Goal: Task Accomplishment & Management: Complete application form

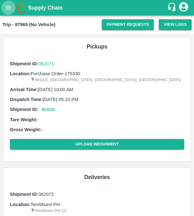
click at [9, 7] on icon "open drawer" at bounding box center [8, 7] width 7 height 7
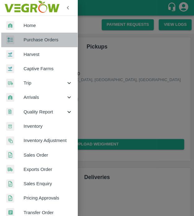
click at [59, 39] on span "Purchase Orders" at bounding box center [48, 39] width 49 height 7
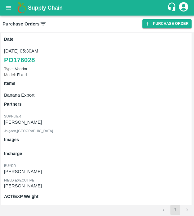
click at [43, 26] on icon at bounding box center [43, 23] width 7 height 7
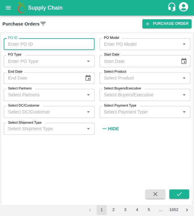
click at [41, 44] on input "PO ID" at bounding box center [49, 44] width 91 height 12
type input "175326"
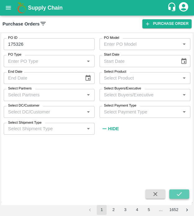
click at [182, 194] on icon "submit" at bounding box center [179, 193] width 7 height 7
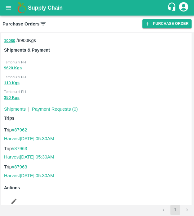
scroll to position [175, 0]
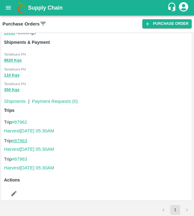
click at [22, 140] on link "#87963" at bounding box center [20, 140] width 16 height 5
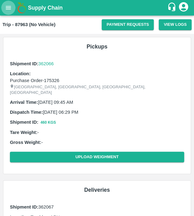
click at [6, 14] on button "open drawer" at bounding box center [8, 8] width 14 height 14
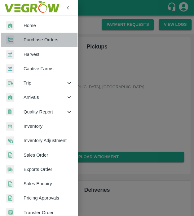
click at [50, 39] on span "Purchase Orders" at bounding box center [48, 39] width 49 height 7
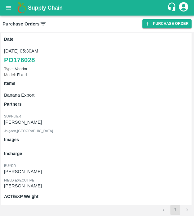
click at [8, 8] on icon "open drawer" at bounding box center [8, 7] width 7 height 7
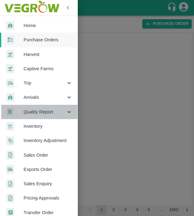
click at [52, 110] on span "Quality Report" at bounding box center [45, 111] width 42 height 7
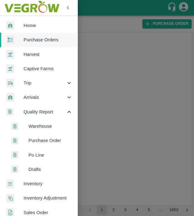
click at [49, 137] on span "Purchase Order" at bounding box center [51, 140] width 44 height 7
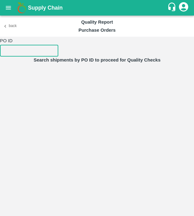
click at [13, 52] on input "number" at bounding box center [29, 51] width 58 height 12
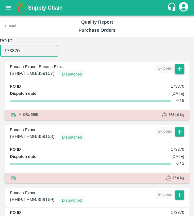
type input "173370"
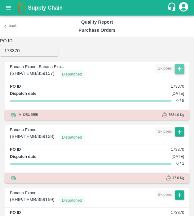
click at [181, 68] on icon "button" at bounding box center [179, 68] width 7 height 7
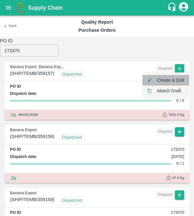
click at [175, 82] on li "Create & Edit" at bounding box center [166, 80] width 47 height 11
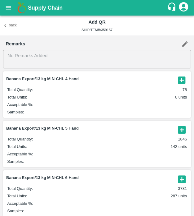
click at [186, 79] on article "Banana Export/13 kg M N-CHL 4 Hand Total Quantity : 78 Total Units : 6 units Ac…" at bounding box center [97, 94] width 188 height 46
click at [180, 80] on icon "button" at bounding box center [182, 80] width 10 height 10
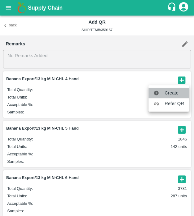
click at [176, 96] on span "Create" at bounding box center [175, 92] width 20 height 7
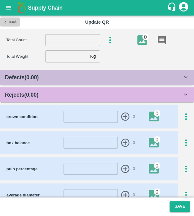
click at [13, 19] on button "Back" at bounding box center [10, 21] width 20 height 9
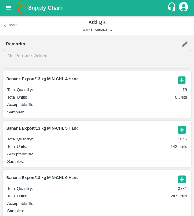
click at [182, 77] on icon "button" at bounding box center [181, 79] width 7 height 7
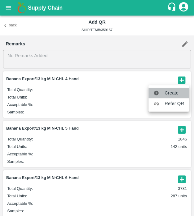
click at [174, 88] on li "Create" at bounding box center [169, 93] width 41 height 11
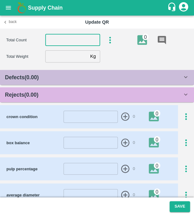
click at [63, 38] on input "number" at bounding box center [72, 40] width 55 height 12
type input "4"
click at [68, 53] on input "number" at bounding box center [66, 56] width 43 height 12
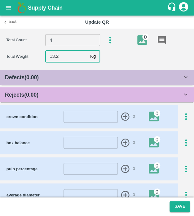
type input "13.2"
click at [87, 95] on div "Rejects ( 0.00 )" at bounding box center [94, 94] width 178 height 9
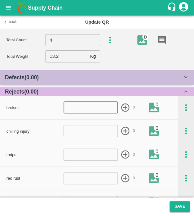
click at [89, 110] on input "number" at bounding box center [91, 108] width 54 height 12
type input "1"
click at [124, 107] on icon "button" at bounding box center [125, 107] width 8 height 8
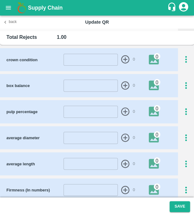
scroll to position [278, 0]
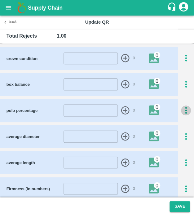
click at [182, 109] on icon "button" at bounding box center [186, 110] width 10 height 10
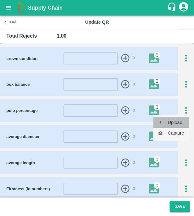
click at [174, 123] on li "Upload" at bounding box center [171, 122] width 36 height 11
type input "C:\fakepath\IMG_20250502_141722.jpg"
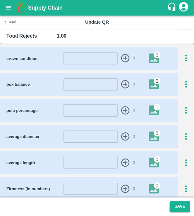
click at [155, 106] on div "1" at bounding box center [157, 107] width 7 height 7
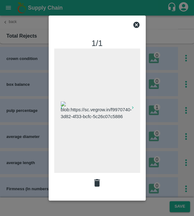
click at [190, 120] on div at bounding box center [97, 108] width 194 height 216
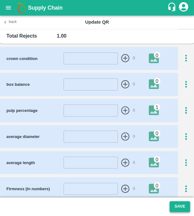
click at [175, 202] on button "Save" at bounding box center [180, 206] width 20 height 11
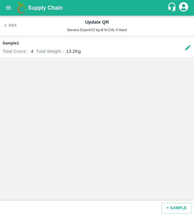
drag, startPoint x: 15, startPoint y: 24, endPoint x: 141, endPoint y: 84, distance: 139.9
click at [141, 84] on div "Back Update QR Banana Export/13 kg M N-CHL 4 Hand Sample 1 Total Count : 4 Tota…" at bounding box center [97, 116] width 194 height 200
click at [4, 26] on icon "button" at bounding box center [5, 26] width 6 height 6
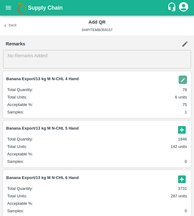
drag, startPoint x: 178, startPoint y: 130, endPoint x: 182, endPoint y: 130, distance: 4.7
click at [182, 130] on icon "button" at bounding box center [181, 129] width 7 height 7
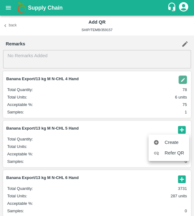
click at [182, 130] on div at bounding box center [97, 108] width 194 height 216
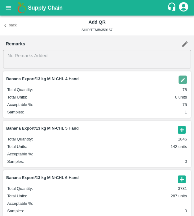
click at [182, 127] on icon "button" at bounding box center [181, 129] width 7 height 7
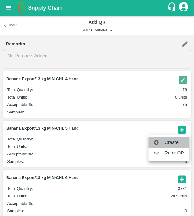
click at [177, 145] on span "Create" at bounding box center [175, 142] width 20 height 7
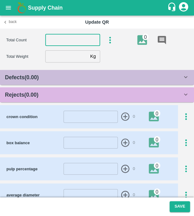
click at [74, 36] on input "number" at bounding box center [72, 40] width 55 height 12
type input "5"
click at [65, 59] on input "number" at bounding box center [66, 56] width 43 height 12
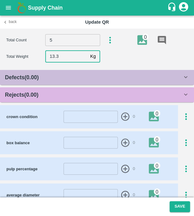
type input "13.3"
click at [77, 88] on div "Rejects ( 0.00 )" at bounding box center [97, 94] width 194 height 15
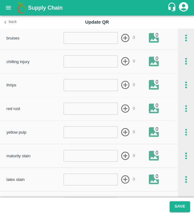
scroll to position [70, 0]
click at [81, 109] on input "number" at bounding box center [91, 108] width 54 height 12
type input "1"
click at [125, 106] on icon "button" at bounding box center [125, 108] width 10 height 10
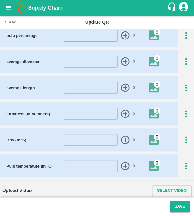
scroll to position [353, 0]
click at [64, 61] on input "number" at bounding box center [91, 62] width 54 height 12
type input "44"
click at [128, 57] on icon "button" at bounding box center [125, 62] width 10 height 10
click at [103, 84] on input "number" at bounding box center [91, 88] width 54 height 12
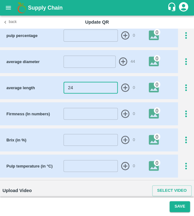
type input "24"
click at [125, 84] on icon "button" at bounding box center [125, 88] width 8 height 8
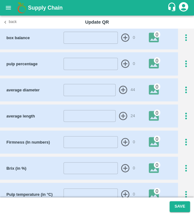
scroll to position [321, 0]
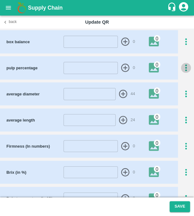
click at [185, 63] on icon "button" at bounding box center [186, 68] width 10 height 10
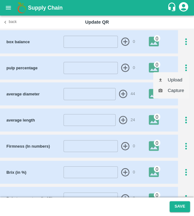
click at [173, 84] on li "Upload" at bounding box center [171, 80] width 36 height 11
type input "C:\fakepath\IMG_20250502_141722.jpg"
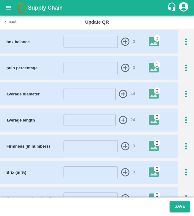
scroll to position [353, 0]
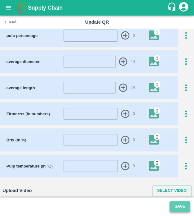
click at [179, 206] on button "Save" at bounding box center [180, 206] width 20 height 11
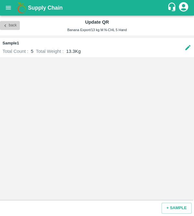
click at [17, 24] on button "Back" at bounding box center [10, 25] width 20 height 9
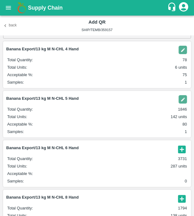
scroll to position [32, 0]
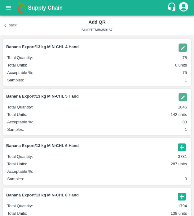
click at [179, 143] on icon "button" at bounding box center [181, 146] width 7 height 7
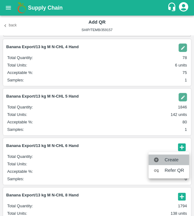
click at [172, 156] on span "Create" at bounding box center [175, 159] width 20 height 7
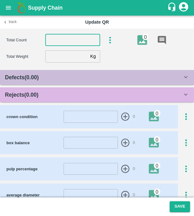
click at [81, 36] on input "number" at bounding box center [72, 40] width 55 height 12
type input "6"
click at [57, 51] on input "number" at bounding box center [66, 56] width 43 height 12
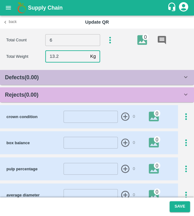
type input "13.2"
click at [49, 99] on div "Rejects ( 0.00 )" at bounding box center [94, 94] width 178 height 9
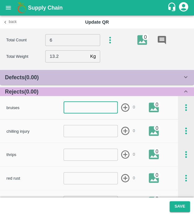
click at [94, 107] on input "number" at bounding box center [91, 108] width 54 height 12
type input "1"
click at [124, 107] on icon "button" at bounding box center [125, 107] width 10 height 10
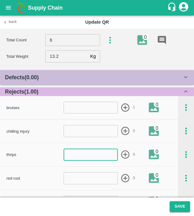
click at [87, 151] on input "number" at bounding box center [91, 154] width 54 height 12
type input "1"
click at [121, 152] on icon "button" at bounding box center [125, 154] width 8 height 8
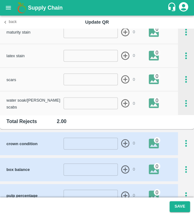
scroll to position [353, 0]
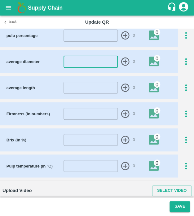
click at [97, 65] on input "number" at bounding box center [91, 62] width 54 height 12
type input "44"
click at [127, 57] on icon "button" at bounding box center [125, 62] width 10 height 10
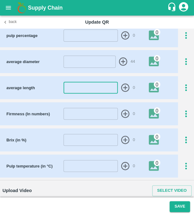
click at [101, 86] on input "number" at bounding box center [91, 88] width 54 height 12
type input "24"
click at [125, 88] on icon "button" at bounding box center [125, 88] width 8 height 8
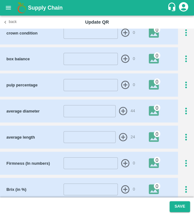
scroll to position [303, 0]
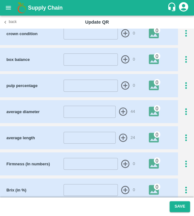
click at [187, 84] on icon "button" at bounding box center [186, 85] width 10 height 10
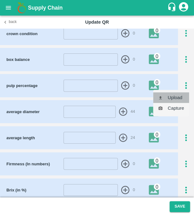
click at [185, 93] on li "Upload" at bounding box center [171, 97] width 36 height 11
type input "C:\fakepath\IMG_20250502_141722.jpg"
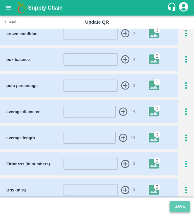
click at [180, 204] on button "Save" at bounding box center [180, 206] width 20 height 11
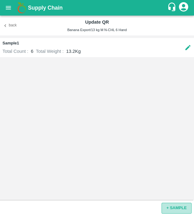
click at [178, 204] on button "+ SAMPLE" at bounding box center [177, 207] width 30 height 11
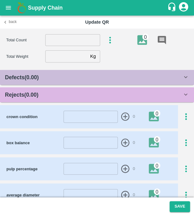
click at [88, 37] on input "number" at bounding box center [72, 40] width 55 height 12
type input "6"
click at [81, 60] on input "number" at bounding box center [66, 56] width 43 height 12
type input "13.2"
click at [93, 97] on div "Rejects ( 0.00 )" at bounding box center [94, 94] width 178 height 9
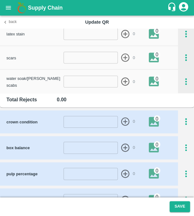
scroll to position [282, 0]
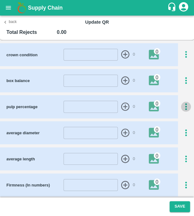
click at [188, 109] on icon "button" at bounding box center [186, 107] width 10 height 10
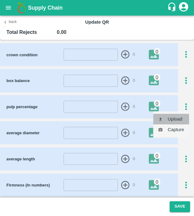
click at [184, 117] on li "Upload" at bounding box center [171, 119] width 36 height 11
type input "C:\fakepath\IMG_20250502_141722.jpg"
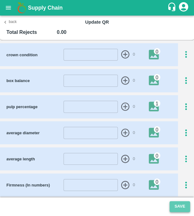
click at [179, 202] on button "Save" at bounding box center [180, 206] width 20 height 11
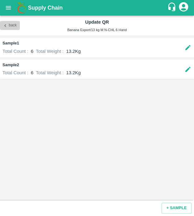
click at [11, 25] on button "Back" at bounding box center [10, 25] width 20 height 9
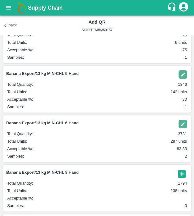
scroll to position [58, 0]
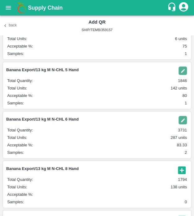
click at [181, 170] on icon "button" at bounding box center [181, 169] width 7 height 7
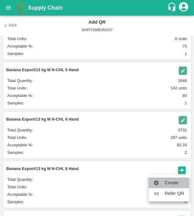
click at [177, 180] on span "Create" at bounding box center [175, 182] width 20 height 7
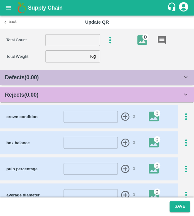
click at [75, 48] on section "Total Count ​ 0 Total Weight Kg ​" at bounding box center [97, 48] width 194 height 39
click at [75, 40] on input "number" at bounding box center [72, 40] width 55 height 12
type input "8"
click at [73, 58] on input "number" at bounding box center [66, 56] width 43 height 12
type input "13.32"
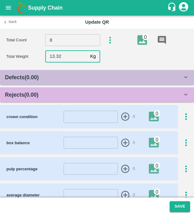
click at [84, 102] on div "Rejects ( 0.00 )" at bounding box center [97, 94] width 194 height 15
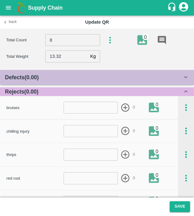
click at [96, 105] on input "number" at bounding box center [91, 108] width 54 height 12
type input "1"
click at [124, 105] on icon "button" at bounding box center [125, 107] width 10 height 10
click at [91, 150] on input "number" at bounding box center [91, 154] width 54 height 12
type input "1"
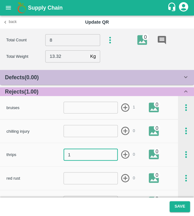
click at [121, 154] on icon "button" at bounding box center [125, 154] width 10 height 10
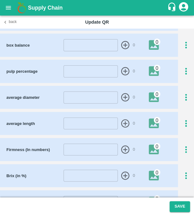
scroll to position [324, 0]
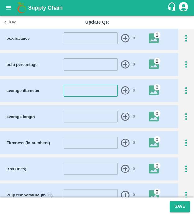
click at [80, 87] on input "number" at bounding box center [91, 90] width 54 height 12
type input "44"
click at [125, 88] on icon "button" at bounding box center [125, 90] width 10 height 10
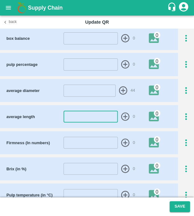
click at [101, 113] on input "number" at bounding box center [91, 117] width 54 height 12
type input "24"
click at [127, 112] on icon "button" at bounding box center [125, 116] width 10 height 10
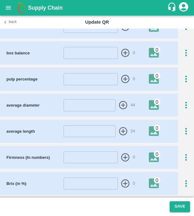
scroll to position [309, 0]
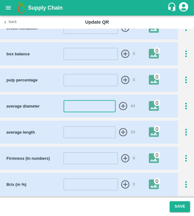
click at [103, 102] on input "number" at bounding box center [90, 106] width 52 height 12
type input "-5"
click at [94, 136] on input "number" at bounding box center [90, 132] width 52 height 12
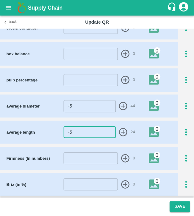
type input "-5"
click at [122, 129] on icon "button" at bounding box center [123, 132] width 10 height 10
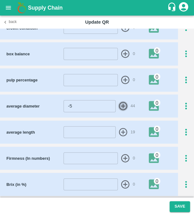
click at [120, 106] on icon "button" at bounding box center [123, 106] width 10 height 10
click at [181, 207] on button "Save" at bounding box center [180, 206] width 20 height 11
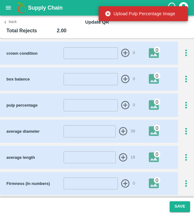
scroll to position [283, 0]
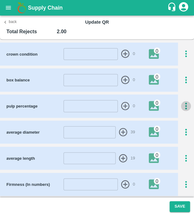
click at [182, 103] on icon "button" at bounding box center [186, 106] width 10 height 10
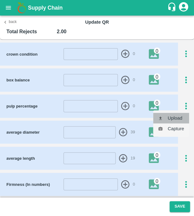
click at [182, 118] on li "Upload" at bounding box center [171, 118] width 36 height 11
type input "C:\fakepath\IMG_20250502_141722.jpg"
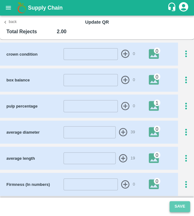
click at [179, 206] on button "Save" at bounding box center [180, 206] width 20 height 11
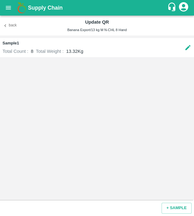
click at [11, 5] on icon "open drawer" at bounding box center [8, 7] width 7 height 7
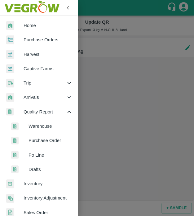
click at [51, 137] on span "Purchase Order" at bounding box center [51, 140] width 44 height 7
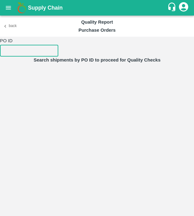
click at [11, 46] on input "number" at bounding box center [29, 51] width 58 height 12
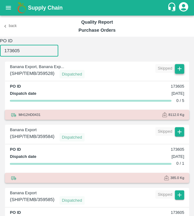
type input "173605"
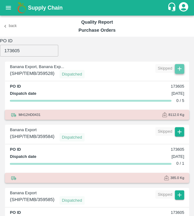
click at [178, 66] on icon "button" at bounding box center [179, 68] width 7 height 7
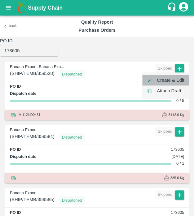
click at [178, 76] on li "Create & Edit" at bounding box center [166, 80] width 47 height 11
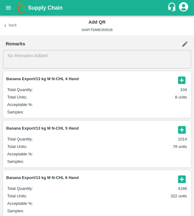
click at [183, 129] on icon "button" at bounding box center [181, 129] width 7 height 7
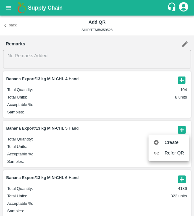
click at [180, 136] on ul "Create Refer QR" at bounding box center [169, 147] width 41 height 26
click at [176, 143] on span "Create" at bounding box center [175, 142] width 20 height 7
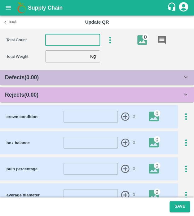
click at [63, 36] on input "number" at bounding box center [72, 40] width 55 height 12
type input "5"
click at [63, 58] on input "number" at bounding box center [66, 56] width 43 height 12
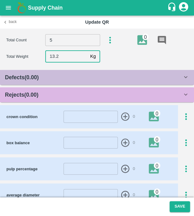
type input "13.2"
click at [67, 96] on div "Rejects ( 0.00 )" at bounding box center [94, 94] width 178 height 9
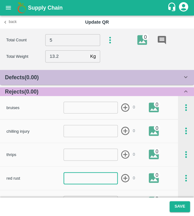
click at [88, 173] on input "number" at bounding box center [91, 178] width 54 height 12
type input "1"
click at [122, 177] on icon "button" at bounding box center [125, 178] width 10 height 10
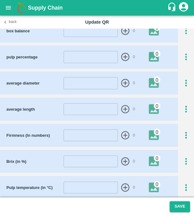
scroll to position [347, 0]
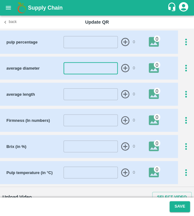
click at [88, 65] on input "number" at bounding box center [91, 68] width 54 height 12
click at [183, 39] on icon "button" at bounding box center [186, 42] width 10 height 10
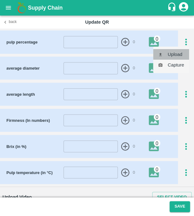
click at [183, 50] on li "Upload" at bounding box center [171, 54] width 36 height 11
type input "C:\fakepath\IMG_20250502_141722.jpg"
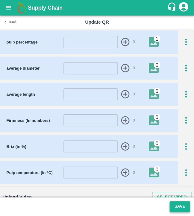
click at [184, 203] on button "Save" at bounding box center [180, 206] width 20 height 11
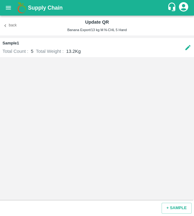
click at [6, 25] on icon "button" at bounding box center [5, 26] width 6 height 6
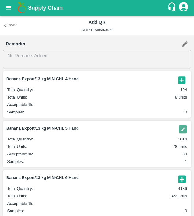
click at [179, 177] on icon "button" at bounding box center [181, 178] width 7 height 7
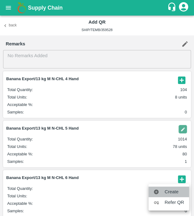
click at [178, 190] on span "Create" at bounding box center [175, 191] width 20 height 7
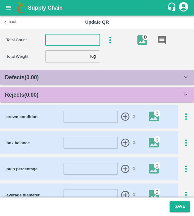
click at [63, 39] on input "number" at bounding box center [72, 40] width 55 height 12
type input "6"
click at [53, 56] on input "number" at bounding box center [66, 56] width 43 height 12
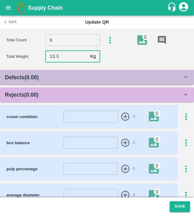
type input "13.3"
click at [70, 88] on div "Rejects ( 0.00 )" at bounding box center [97, 94] width 194 height 15
click at [70, 90] on div "Rejects ( 0.00 )" at bounding box center [94, 94] width 178 height 9
click at [79, 92] on div "Rejects ( 0.00 )" at bounding box center [94, 94] width 178 height 9
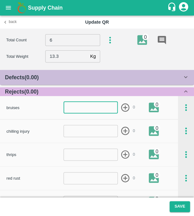
click at [86, 106] on input "number" at bounding box center [91, 108] width 54 height 12
type input "1"
click at [123, 107] on icon "button" at bounding box center [125, 107] width 10 height 10
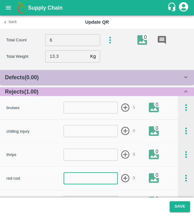
click at [97, 181] on input "number" at bounding box center [91, 178] width 54 height 12
type input "1"
click at [123, 178] on icon "button" at bounding box center [125, 178] width 8 height 8
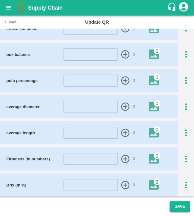
scroll to position [309, 0]
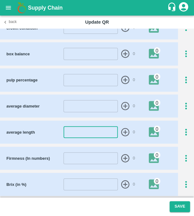
click at [69, 126] on input "number" at bounding box center [91, 132] width 54 height 12
type input "24"
click at [122, 128] on icon "button" at bounding box center [125, 132] width 8 height 8
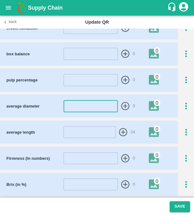
click at [75, 107] on input "number" at bounding box center [91, 106] width 54 height 12
type input "44"
click at [125, 104] on icon "button" at bounding box center [125, 106] width 8 height 8
click at [190, 75] on div at bounding box center [186, 80] width 16 height 10
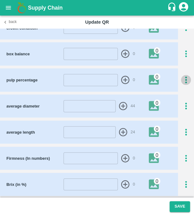
click at [184, 78] on icon "button" at bounding box center [186, 80] width 10 height 10
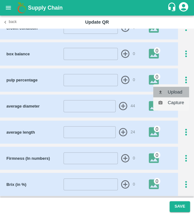
click at [180, 90] on li "Upload" at bounding box center [171, 92] width 36 height 11
type input "C:\fakepath\IMG_20250502_141722.jpg"
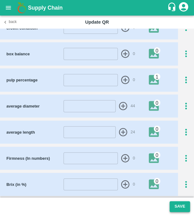
click at [175, 204] on button "Save" at bounding box center [180, 206] width 20 height 11
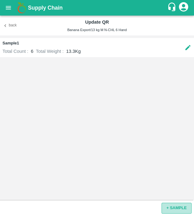
click at [177, 203] on button "+ SAMPLE" at bounding box center [177, 207] width 30 height 11
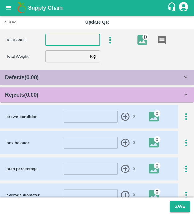
click at [79, 38] on input "number" at bounding box center [72, 40] width 55 height 12
type input "6"
click at [75, 62] on input "number" at bounding box center [66, 56] width 43 height 12
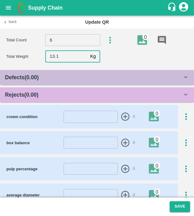
type input "13.1"
click at [100, 92] on div "Rejects ( 0.00 )" at bounding box center [94, 94] width 178 height 9
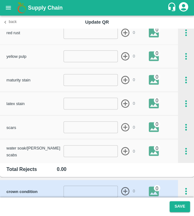
scroll to position [145, 0]
click at [87, 124] on input "number" at bounding box center [91, 127] width 54 height 12
type input "1"
click at [122, 124] on icon "button" at bounding box center [125, 127] width 10 height 10
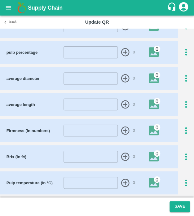
scroll to position [338, 0]
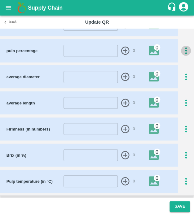
click at [184, 49] on icon "button" at bounding box center [186, 51] width 10 height 10
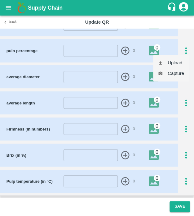
click at [175, 66] on li "Upload" at bounding box center [171, 62] width 36 height 11
type input "C:\fakepath\IMG_20250502_141722.jpg"
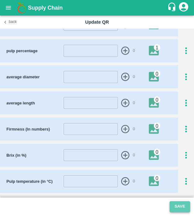
click at [174, 205] on button "Save" at bounding box center [180, 206] width 20 height 11
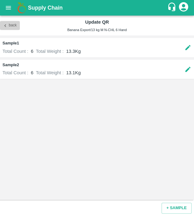
click at [10, 29] on button "Back" at bounding box center [10, 25] width 20 height 9
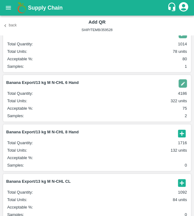
scroll to position [96, 0]
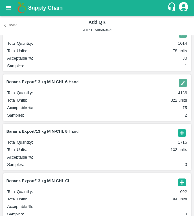
click at [181, 83] on img "button" at bounding box center [183, 83] width 8 height 8
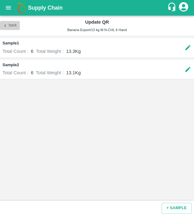
click at [8, 25] on button "Back" at bounding box center [10, 25] width 20 height 9
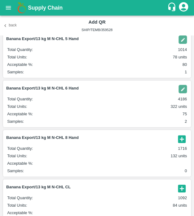
scroll to position [102, 0]
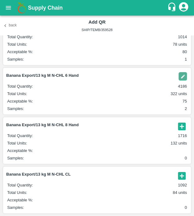
click at [180, 124] on icon "button" at bounding box center [182, 126] width 10 height 10
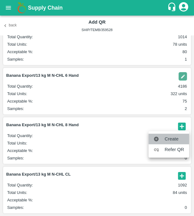
click at [173, 134] on li "Create" at bounding box center [169, 139] width 41 height 11
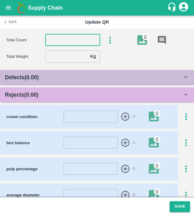
click at [77, 40] on input "number" at bounding box center [72, 40] width 55 height 12
type input "8"
click at [72, 55] on input "number" at bounding box center [66, 56] width 43 height 12
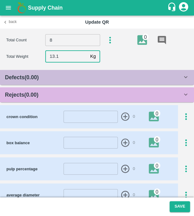
type input "13.1"
click at [73, 89] on div "Rejects ( 0.00 )" at bounding box center [97, 94] width 194 height 15
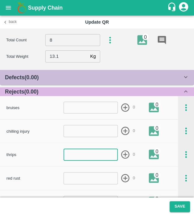
click at [78, 154] on input "number" at bounding box center [91, 154] width 54 height 12
type input "1"
drag, startPoint x: 124, startPoint y: 156, endPoint x: 107, endPoint y: 182, distance: 30.8
click at [107, 182] on div "bruises ​ 0 0 chilling injury ​ 0 0 thrips 1 ​ 0 0 red rust ​ 0 0 yellow pulp ​…" at bounding box center [97, 202] width 194 height 212
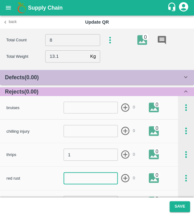
click at [107, 182] on input "number" at bounding box center [91, 178] width 54 height 12
type input "1"
click at [125, 179] on icon "button" at bounding box center [125, 178] width 8 height 8
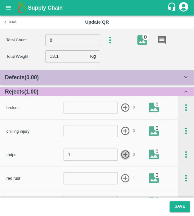
click at [123, 155] on icon "button" at bounding box center [125, 154] width 10 height 10
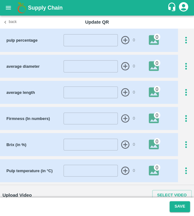
scroll to position [353, 0]
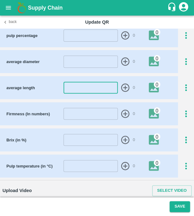
click at [94, 87] on input "number" at bounding box center [91, 88] width 54 height 12
type input "18"
click at [125, 83] on icon "button" at bounding box center [125, 88] width 10 height 10
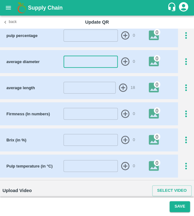
click at [96, 58] on input "number" at bounding box center [91, 62] width 54 height 12
type input "39"
click at [125, 59] on icon "button" at bounding box center [125, 61] width 8 height 8
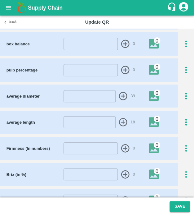
scroll to position [317, 0]
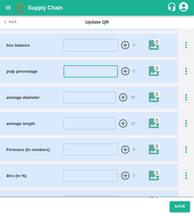
drag, startPoint x: 107, startPoint y: 68, endPoint x: 181, endPoint y: 69, distance: 74.5
click at [181, 69] on div "pulp percentage ​ 0 0" at bounding box center [97, 71] width 194 height 23
click at [181, 69] on icon "button" at bounding box center [186, 71] width 10 height 10
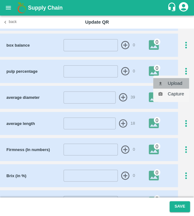
click at [183, 86] on li "Upload" at bounding box center [171, 83] width 36 height 11
type input "C:\fakepath\IMG_20250502_141722.jpg"
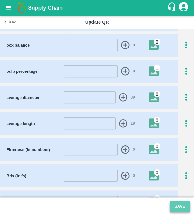
click at [181, 207] on button "Save" at bounding box center [180, 206] width 20 height 11
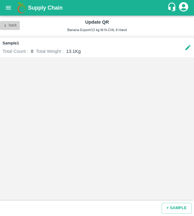
click at [13, 24] on button "Back" at bounding box center [10, 25] width 20 height 9
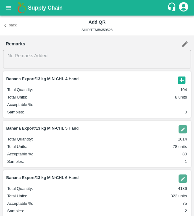
click at [11, 28] on button "Back" at bounding box center [10, 25] width 20 height 9
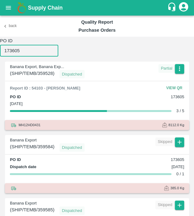
click at [29, 51] on input "173605" at bounding box center [29, 51] width 58 height 12
click at [29, 52] on input "173605" at bounding box center [29, 51] width 58 height 12
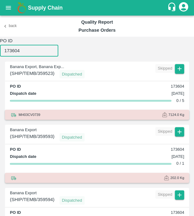
type input "173604"
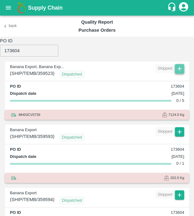
click at [179, 71] on icon "button" at bounding box center [179, 68] width 7 height 7
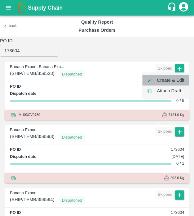
click at [179, 79] on li "Create & Edit" at bounding box center [166, 80] width 47 height 11
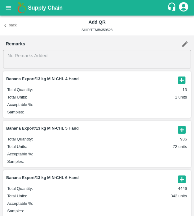
click at [182, 134] on icon "button" at bounding box center [182, 130] width 10 height 10
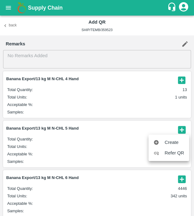
click at [180, 139] on span "Create" at bounding box center [175, 142] width 20 height 7
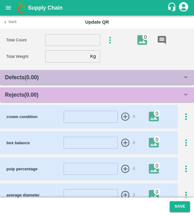
click at [83, 31] on section "Total Count ​ 0 Total Weight Kg ​" at bounding box center [97, 48] width 194 height 39
click at [79, 38] on input "number" at bounding box center [72, 40] width 55 height 12
type input "5"
click at [63, 59] on input "number" at bounding box center [66, 56] width 43 height 12
type input "13.3"
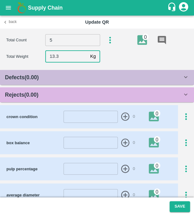
click at [70, 98] on div "Rejects ( 0.00 )" at bounding box center [94, 94] width 178 height 9
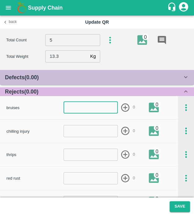
click at [79, 111] on input "number" at bounding box center [91, 108] width 54 height 12
type input "1"
click at [125, 107] on icon "button" at bounding box center [125, 107] width 10 height 10
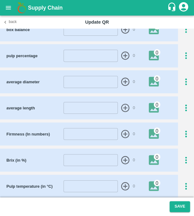
scroll to position [336, 0]
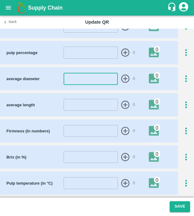
click at [84, 78] on input "number" at bounding box center [91, 79] width 54 height 12
type input "44"
click at [126, 76] on icon "button" at bounding box center [125, 79] width 10 height 10
click at [101, 105] on input "number" at bounding box center [91, 105] width 54 height 12
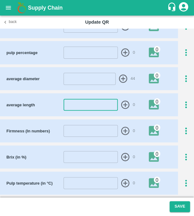
click at [101, 105] on input "number" at bounding box center [91, 105] width 54 height 12
type input "24"
click at [123, 102] on icon "button" at bounding box center [125, 105] width 10 height 10
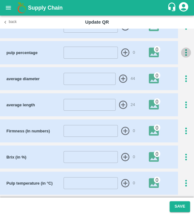
click at [182, 52] on icon "button" at bounding box center [186, 53] width 10 height 10
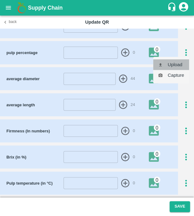
click at [183, 61] on li "Upload" at bounding box center [171, 64] width 36 height 11
type input "C:\fakepath\IMG_20250502_141722.jpg"
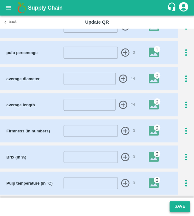
click at [183, 203] on button "Save" at bounding box center [180, 206] width 20 height 11
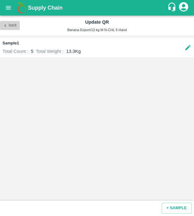
click at [11, 27] on button "Back" at bounding box center [10, 25] width 20 height 9
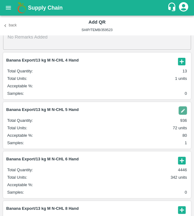
scroll to position [19, 0]
click at [178, 159] on icon "button" at bounding box center [181, 159] width 7 height 7
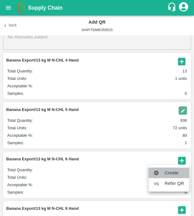
click at [175, 171] on span "Create" at bounding box center [175, 172] width 20 height 7
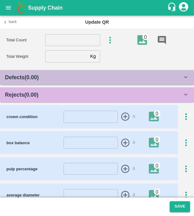
click at [53, 39] on input "number" at bounding box center [72, 40] width 55 height 12
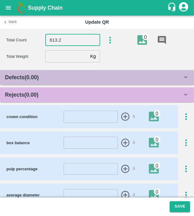
type input "613.2"
click at [89, 103] on div "Defects ( 0.00 ) insect damage ​ 0 0 chemical burns ​ 0 0 ripe ​ 0 0 finger rot…" at bounding box center [97, 190] width 194 height 241
click at [91, 102] on div "Rejects ( 0.00 )" at bounding box center [97, 94] width 194 height 15
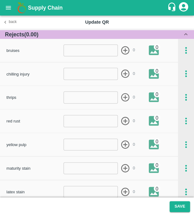
scroll to position [57, 0]
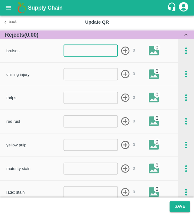
click at [77, 49] on input "number" at bounding box center [91, 51] width 54 height 12
type input "1"
click at [124, 49] on icon "button" at bounding box center [125, 51] width 10 height 10
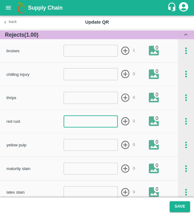
click at [94, 125] on input "number" at bounding box center [91, 121] width 54 height 12
type input "1"
click at [125, 123] on icon "button" at bounding box center [125, 121] width 10 height 10
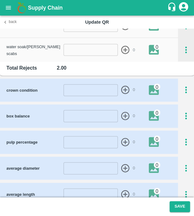
scroll to position [289, 0]
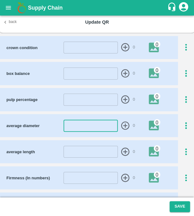
click at [99, 125] on input "number" at bounding box center [91, 126] width 54 height 12
type input "44"
drag, startPoint x: 127, startPoint y: 120, endPoint x: 100, endPoint y: 152, distance: 42.0
click at [100, 152] on div "crown condition ​ 0 0 box balance ​ 0 0 pulp percentage ​ 0 0 average diameter …" at bounding box center [97, 138] width 194 height 205
click at [100, 152] on input "number" at bounding box center [91, 152] width 54 height 12
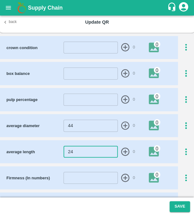
type input "24"
click at [124, 152] on icon "button" at bounding box center [125, 152] width 10 height 10
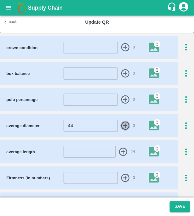
click at [125, 124] on icon "button" at bounding box center [125, 125] width 8 height 8
click at [183, 101] on icon "button" at bounding box center [186, 99] width 10 height 10
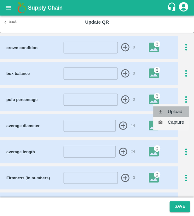
click at [180, 108] on li "Upload" at bounding box center [171, 111] width 36 height 11
type input "C:\fakepath\IMG_20250502_141722.jpg"
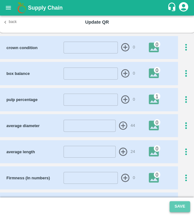
click at [176, 207] on button "Save" at bounding box center [180, 206] width 20 height 11
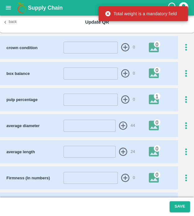
drag, startPoint x: 180, startPoint y: 206, endPoint x: 93, endPoint y: 72, distance: 159.4
click at [93, 72] on section "Total Count 613.2 ​ 0 Total Weight Kg ​ Defects ( 0.00 ) insect damage ​ 0 0 ch…" at bounding box center [97, 122] width 194 height 187
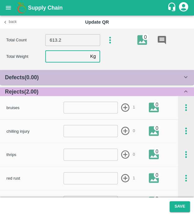
click at [69, 57] on input "number" at bounding box center [66, 56] width 43 height 12
type input "13.2"
click at [78, 41] on input "613.2" at bounding box center [72, 40] width 55 height 12
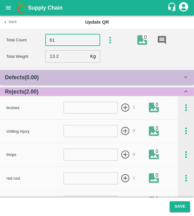
type input "6"
click at [185, 207] on button "Save" at bounding box center [180, 206] width 20 height 11
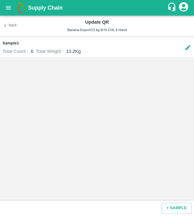
click at [7, 18] on div "Back Update QR Banana Export/13 kg M N-CHL 6 Hand" at bounding box center [97, 26] width 194 height 20
click at [8, 22] on button "Back" at bounding box center [10, 25] width 20 height 9
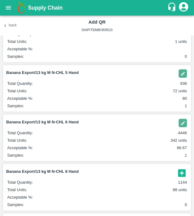
scroll to position [102, 0]
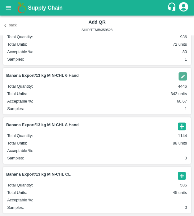
click at [180, 122] on icon "button" at bounding box center [181, 125] width 7 height 7
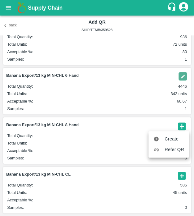
click at [178, 133] on ul "Create Refer QR" at bounding box center [169, 144] width 41 height 26
click at [177, 138] on span "Create" at bounding box center [175, 138] width 20 height 7
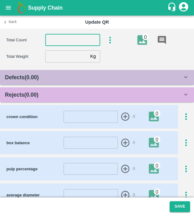
click at [76, 39] on input "number" at bounding box center [72, 40] width 55 height 12
type input "8"
click at [65, 55] on input "number" at bounding box center [66, 56] width 43 height 12
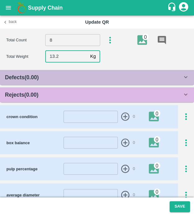
type input "13.2"
click at [59, 94] on div "Rejects ( 0.00 )" at bounding box center [94, 94] width 178 height 9
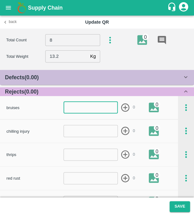
click at [96, 112] on input "number" at bounding box center [91, 108] width 54 height 12
type input "1"
click at [124, 103] on icon "button" at bounding box center [125, 107] width 10 height 10
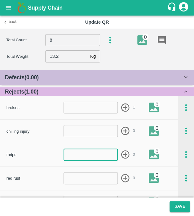
click at [94, 158] on input "number" at bounding box center [91, 154] width 54 height 12
type input "1"
click at [127, 156] on icon "button" at bounding box center [125, 154] width 10 height 10
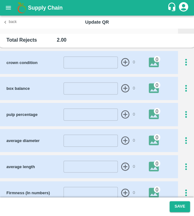
scroll to position [274, 0]
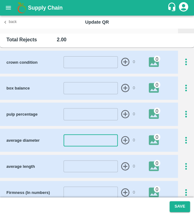
click at [84, 143] on input "number" at bounding box center [91, 140] width 54 height 12
type input "44"
click at [126, 139] on icon "button" at bounding box center [125, 140] width 8 height 8
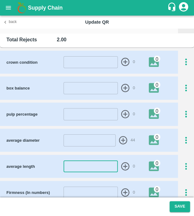
click at [88, 169] on input "number" at bounding box center [91, 166] width 54 height 12
type input "24"
type input "-1"
click at [106, 141] on input "-1" at bounding box center [90, 140] width 52 height 12
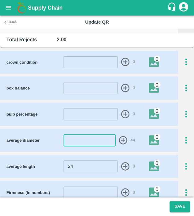
type input "-1"
type input "-5"
click at [123, 140] on icon "button" at bounding box center [123, 140] width 10 height 10
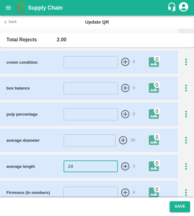
click at [93, 166] on input "24" at bounding box center [91, 166] width 54 height 12
type input "2"
type input "18"
click at [125, 164] on icon "button" at bounding box center [125, 166] width 8 height 8
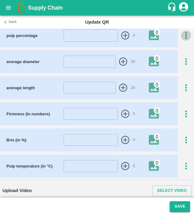
click at [184, 34] on icon "button" at bounding box center [186, 35] width 10 height 10
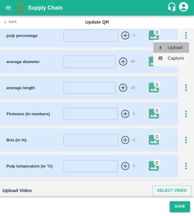
click at [184, 46] on li "Upload" at bounding box center [171, 47] width 36 height 11
type input "C:\fakepath\IMG_20250502_141722.jpg"
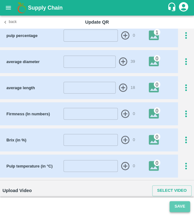
click at [184, 205] on button "Save" at bounding box center [180, 206] width 20 height 11
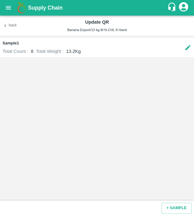
click at [16, 23] on div "Back Update QR Banana Export/13 kg M N-CHL 8 Hand" at bounding box center [97, 26] width 194 height 20
click at [16, 23] on button "Back" at bounding box center [10, 25] width 20 height 9
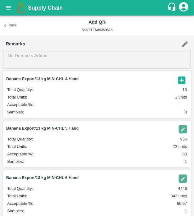
scroll to position [102, 0]
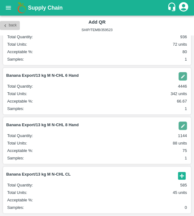
click at [6, 25] on icon "button" at bounding box center [5, 26] width 6 height 6
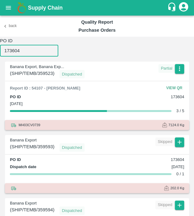
click at [41, 52] on input "173604" at bounding box center [29, 51] width 58 height 12
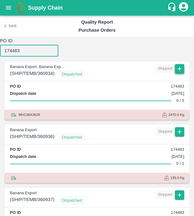
type input "174483"
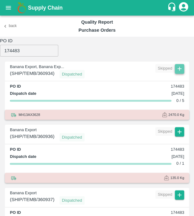
click at [180, 72] on icon "button" at bounding box center [179, 68] width 7 height 7
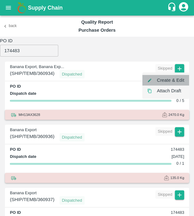
click at [164, 78] on li "Create & Edit" at bounding box center [166, 80] width 47 height 11
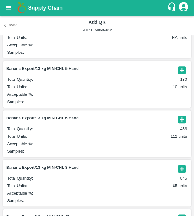
scroll to position [63, 0]
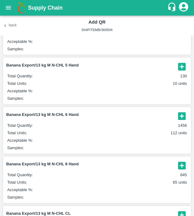
click at [178, 110] on article "Banana Export/13 kg M N-CHL 6 Hand Total Quantity : 1456 Total Units : 112 unit…" at bounding box center [97, 130] width 188 height 46
click at [178, 115] on icon "button" at bounding box center [181, 115] width 7 height 7
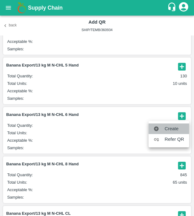
click at [173, 130] on span "Create" at bounding box center [175, 128] width 20 height 7
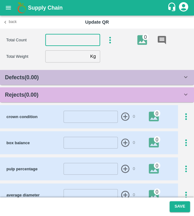
click at [78, 40] on input "number" at bounding box center [72, 40] width 55 height 12
type input "6"
click at [61, 58] on input "number" at bounding box center [66, 56] width 43 height 12
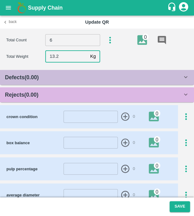
type input "13.2"
click at [71, 90] on div "Rejects ( 0.00 )" at bounding box center [94, 94] width 178 height 9
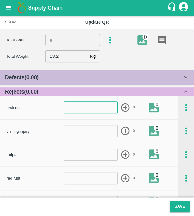
click at [92, 107] on input "number" at bounding box center [91, 108] width 54 height 12
type input "1"
click at [124, 106] on icon "button" at bounding box center [125, 107] width 10 height 10
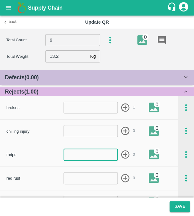
click at [85, 154] on input "number" at bounding box center [91, 154] width 54 height 12
type input "1"
click at [125, 153] on icon "button" at bounding box center [125, 154] width 10 height 10
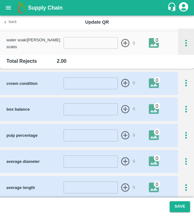
scroll to position [256, 0]
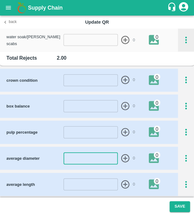
click at [89, 158] on input "number" at bounding box center [91, 158] width 54 height 12
type input "44"
click at [125, 157] on icon "button" at bounding box center [125, 158] width 8 height 8
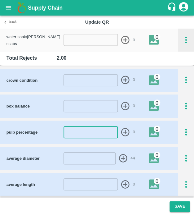
click at [88, 126] on input "number" at bounding box center [91, 132] width 54 height 12
click at [186, 128] on icon "button" at bounding box center [186, 132] width 10 height 10
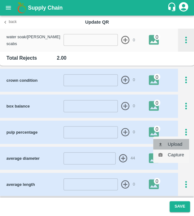
click at [179, 146] on li "Upload" at bounding box center [171, 144] width 36 height 11
type input "C:\fakepath\IMG_20250502_141722.jpg"
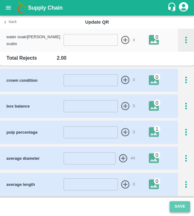
click at [180, 202] on button "Save" at bounding box center [180, 206] width 20 height 11
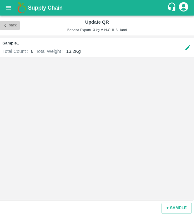
click at [14, 22] on button "Back" at bounding box center [10, 25] width 20 height 9
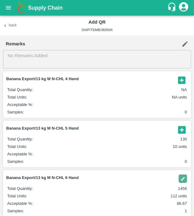
scroll to position [102, 0]
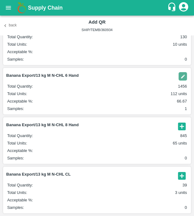
click at [178, 126] on icon "button" at bounding box center [181, 125] width 7 height 7
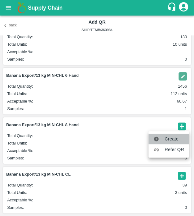
click at [176, 138] on span "Create" at bounding box center [175, 138] width 20 height 7
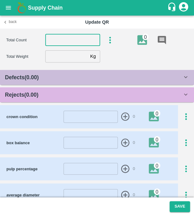
click at [78, 38] on input "number" at bounding box center [72, 40] width 55 height 12
type input "8"
click at [68, 59] on input "number" at bounding box center [66, 56] width 43 height 12
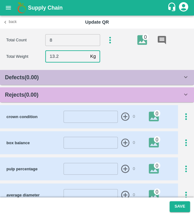
type input "13.2"
click at [66, 95] on div "Rejects ( 0.00 )" at bounding box center [94, 94] width 178 height 9
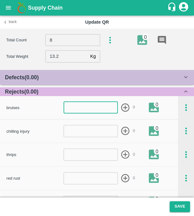
click at [77, 109] on input "number" at bounding box center [91, 108] width 54 height 12
type input "1"
click at [121, 104] on icon "button" at bounding box center [125, 107] width 10 height 10
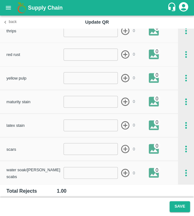
scroll to position [125, 0]
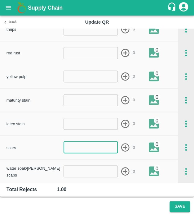
click at [99, 147] on input "number" at bounding box center [91, 147] width 54 height 12
type input "1"
click at [122, 146] on icon "button" at bounding box center [125, 147] width 10 height 10
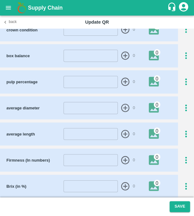
scroll to position [309, 0]
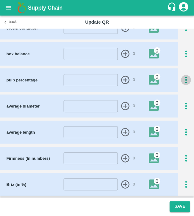
click at [188, 78] on icon "button" at bounding box center [186, 80] width 10 height 10
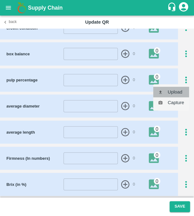
click at [179, 93] on li "Upload" at bounding box center [171, 92] width 36 height 11
type input "C:\fakepath\IMG_20250502_141722.jpg"
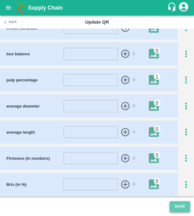
click at [174, 205] on button "Save" at bounding box center [180, 206] width 20 height 11
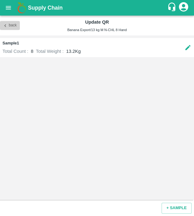
click at [14, 24] on button "Back" at bounding box center [10, 25] width 20 height 9
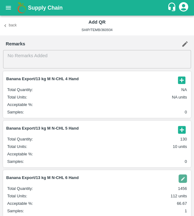
click at [183, 125] on icon "button" at bounding box center [182, 130] width 10 height 10
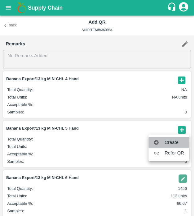
click at [177, 141] on span "Create" at bounding box center [175, 142] width 20 height 7
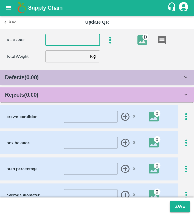
click at [70, 40] on input "number" at bounding box center [72, 40] width 55 height 12
type input "5"
click at [62, 55] on input "number" at bounding box center [66, 56] width 43 height 12
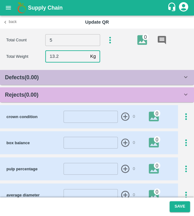
type input "13.2"
click at [79, 102] on div "Rejects ( 0.00 )" at bounding box center [97, 94] width 194 height 15
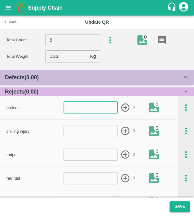
click at [82, 105] on input "number" at bounding box center [91, 108] width 54 height 12
click at [82, 105] on input "1" at bounding box center [91, 108] width 54 height 12
type input "1"
click at [126, 108] on icon "button" at bounding box center [125, 107] width 10 height 10
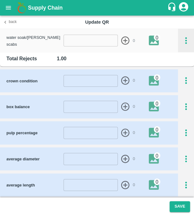
scroll to position [340, 0]
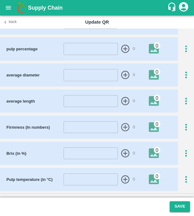
click at [184, 55] on div "pulp percentage ​ 0 0" at bounding box center [97, 48] width 194 height 23
click at [184, 49] on icon "button" at bounding box center [186, 49] width 10 height 10
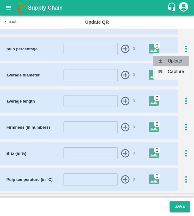
click at [182, 61] on li "Upload" at bounding box center [171, 61] width 36 height 11
type input "C:\fakepath\IMG_20250502_141722.jpg"
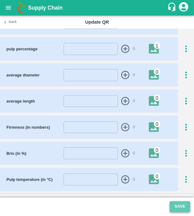
click at [180, 204] on button "Save" at bounding box center [180, 206] width 20 height 11
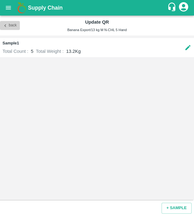
click at [10, 29] on button "Back" at bounding box center [10, 25] width 20 height 9
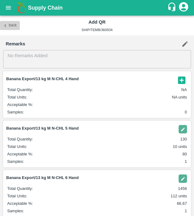
click at [13, 25] on button "Back" at bounding box center [10, 25] width 20 height 9
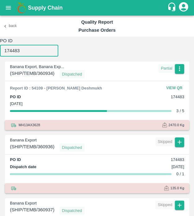
click at [37, 51] on input "174483" at bounding box center [29, 51] width 58 height 12
click at [20, 49] on input "174483" at bounding box center [29, 51] width 58 height 12
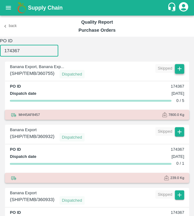
type input "174367"
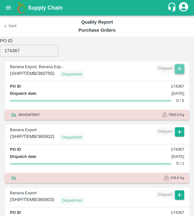
click at [179, 65] on icon "button" at bounding box center [179, 68] width 7 height 7
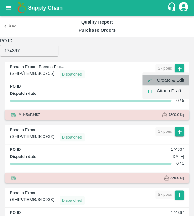
click at [175, 75] on li "Create & Edit" at bounding box center [166, 80] width 47 height 11
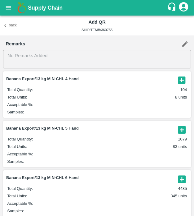
click at [178, 80] on icon "button" at bounding box center [181, 79] width 7 height 7
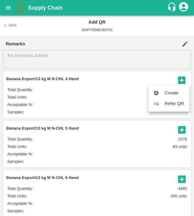
click at [174, 87] on ul "Create Refer QR" at bounding box center [169, 98] width 41 height 26
drag, startPoint x: 139, startPoint y: 125, endPoint x: 179, endPoint y: 130, distance: 40.0
click at [179, 130] on div at bounding box center [97, 108] width 194 height 216
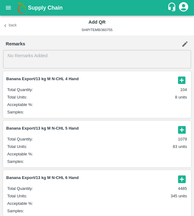
click at [179, 130] on icon "button" at bounding box center [181, 129] width 7 height 7
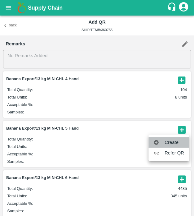
click at [174, 140] on span "Create" at bounding box center [175, 142] width 20 height 7
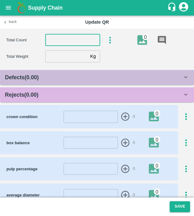
click at [67, 44] on input "number" at bounding box center [72, 40] width 55 height 12
type input "5"
click at [66, 53] on input "number" at bounding box center [66, 56] width 43 height 12
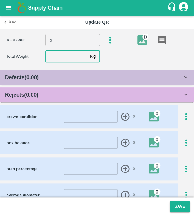
type input "2"
type input "13.3"
click at [61, 96] on div "Rejects ( 0.00 )" at bounding box center [94, 94] width 178 height 9
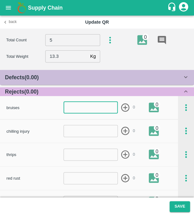
click at [82, 110] on input "number" at bounding box center [91, 108] width 54 height 12
type input "1"
click at [124, 107] on icon "button" at bounding box center [125, 107] width 8 height 8
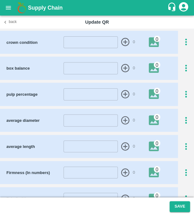
scroll to position [353, 0]
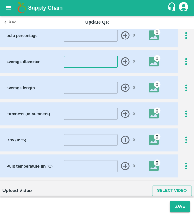
click at [89, 63] on input "number" at bounding box center [91, 62] width 54 height 12
type input "44"
click at [122, 57] on icon "button" at bounding box center [125, 61] width 8 height 8
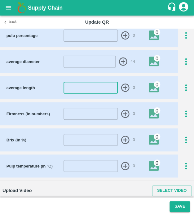
click at [93, 90] on input "number" at bounding box center [91, 88] width 54 height 12
type input "24"
click at [119, 89] on form "24 ​ 0" at bounding box center [99, 88] width 71 height 12
click at [127, 84] on icon "button" at bounding box center [125, 88] width 8 height 8
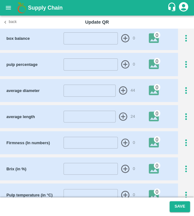
scroll to position [323, 0]
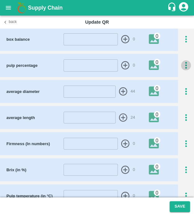
click at [188, 64] on icon "button" at bounding box center [186, 65] width 10 height 10
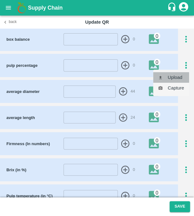
click at [184, 78] on li "Upload" at bounding box center [171, 77] width 36 height 11
type input "C:\fakepath\IMG_20250502_141722.jpg"
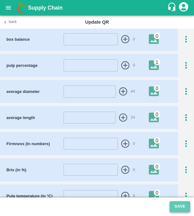
click at [178, 210] on button "Save" at bounding box center [180, 206] width 20 height 11
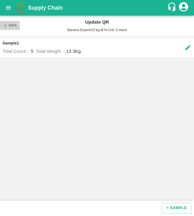
click at [0, 25] on button "Back" at bounding box center [10, 25] width 20 height 9
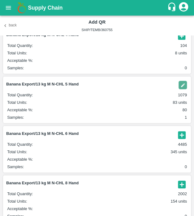
scroll to position [45, 0]
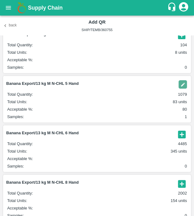
click at [185, 129] on icon "button" at bounding box center [182, 134] width 10 height 10
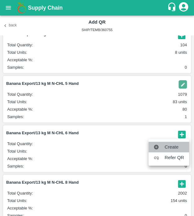
click at [173, 149] on span "Create" at bounding box center [175, 146] width 20 height 7
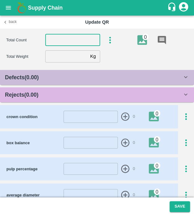
click at [67, 38] on input "number" at bounding box center [72, 40] width 55 height 12
type input "6"
click at [59, 60] on input "number" at bounding box center [66, 56] width 43 height 12
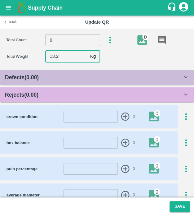
type input "13.2"
click at [57, 94] on div "Rejects ( 0.00 )" at bounding box center [94, 94] width 178 height 9
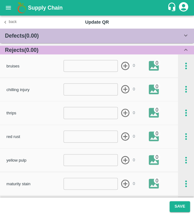
scroll to position [42, 0]
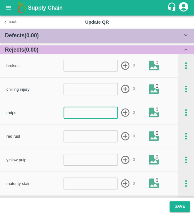
click at [86, 113] on input "number" at bounding box center [91, 113] width 54 height 12
type input "1"
click at [121, 112] on icon "button" at bounding box center [125, 112] width 10 height 10
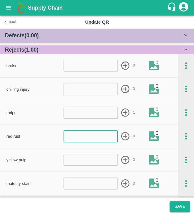
click at [97, 134] on input "number" at bounding box center [91, 136] width 54 height 12
type input "1"
click at [119, 136] on form "1 ​ 0" at bounding box center [99, 136] width 71 height 12
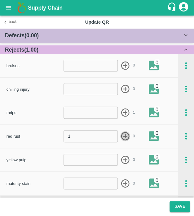
click at [127, 135] on icon "button" at bounding box center [125, 136] width 10 height 10
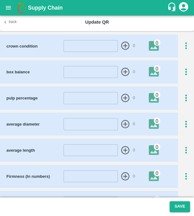
scroll to position [296, 0]
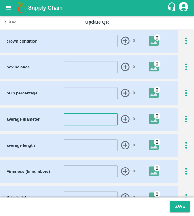
click at [93, 116] on input "number" at bounding box center [91, 119] width 54 height 12
type input "44"
drag, startPoint x: 124, startPoint y: 116, endPoint x: 88, endPoint y: 143, distance: 44.8
click at [88, 143] on div "crown condition ​ 0 0 box balance ​ 0 0 pulp percentage ​ 0 0 average diameter …" at bounding box center [97, 131] width 194 height 205
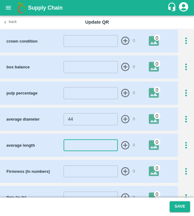
click at [88, 143] on input "number" at bounding box center [91, 145] width 54 height 12
type input "24"
click at [125, 143] on icon "button" at bounding box center [125, 145] width 8 height 8
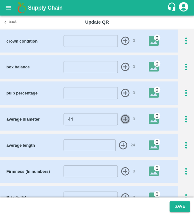
click at [125, 117] on icon "button" at bounding box center [125, 119] width 10 height 10
click at [184, 88] on icon "button" at bounding box center [186, 93] width 10 height 10
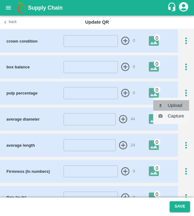
click at [183, 101] on li "Upload" at bounding box center [171, 105] width 36 height 11
type input "C:\fakepath\IMG_20250502_141722.jpg"
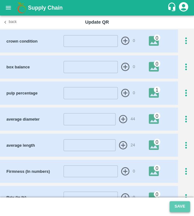
click at [178, 206] on button "Save" at bounding box center [180, 206] width 20 height 11
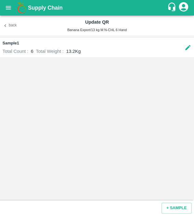
click at [11, 23] on button "Back" at bounding box center [10, 25] width 20 height 9
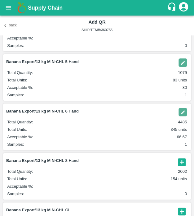
scroll to position [67, 0]
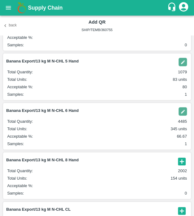
click at [181, 115] on img "button" at bounding box center [183, 111] width 8 height 8
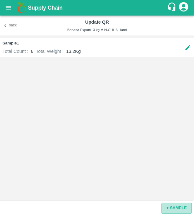
click at [174, 211] on button "+ SAMPLE" at bounding box center [177, 207] width 30 height 11
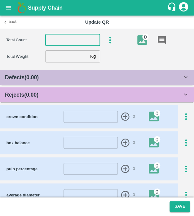
click at [74, 40] on input "number" at bounding box center [72, 40] width 55 height 12
type input "6"
click at [70, 54] on input "number" at bounding box center [66, 56] width 43 height 12
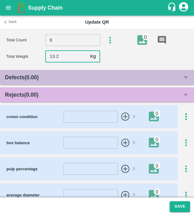
type input "13.2"
click at [91, 97] on div "Rejects ( 0.00 )" at bounding box center [94, 94] width 178 height 9
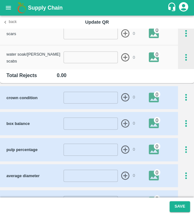
scroll to position [257, 0]
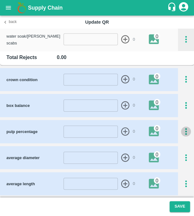
click at [184, 129] on icon "button" at bounding box center [186, 131] width 10 height 10
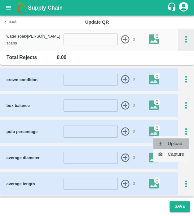
click at [185, 139] on li "Upload" at bounding box center [171, 143] width 36 height 11
type input "C:\fakepath\IMG_20250502_141722.jpg"
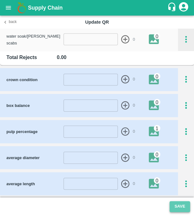
click at [178, 202] on button "Save" at bounding box center [180, 206] width 20 height 11
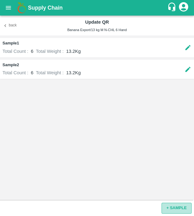
click at [164, 209] on button "+ SAMPLE" at bounding box center [177, 207] width 30 height 11
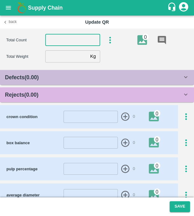
click at [61, 42] on input "number" at bounding box center [72, 40] width 55 height 12
type input "6"
click at [58, 59] on input "number" at bounding box center [66, 56] width 43 height 12
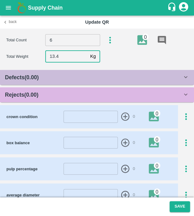
scroll to position [134, 0]
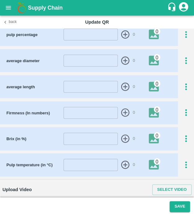
type input "13.4"
click at [184, 31] on icon "button" at bounding box center [186, 34] width 10 height 10
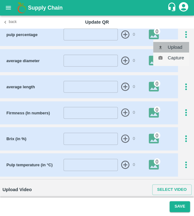
click at [181, 49] on li "Upload" at bounding box center [171, 47] width 36 height 11
type input "C:\fakepath\IMG_20250502_141722.jpg"
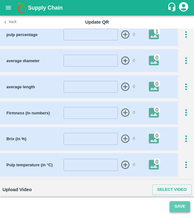
click at [180, 206] on button "Save" at bounding box center [180, 206] width 20 height 11
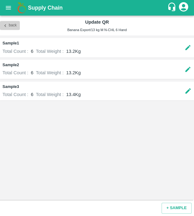
click at [16, 21] on button "Back" at bounding box center [10, 25] width 20 height 9
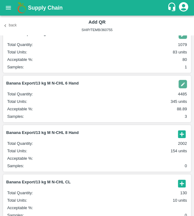
scroll to position [97, 0]
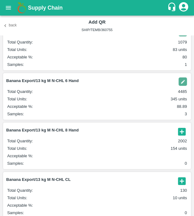
click at [181, 133] on icon "button" at bounding box center [182, 131] width 10 height 10
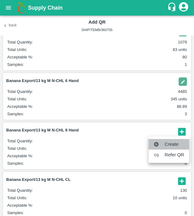
click at [173, 145] on span "Create" at bounding box center [175, 144] width 20 height 7
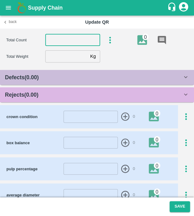
click at [69, 43] on input "number" at bounding box center [72, 40] width 55 height 12
type input "8"
click at [72, 56] on input "number" at bounding box center [66, 56] width 43 height 12
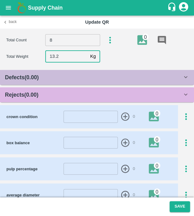
type input "13.2"
click at [87, 93] on div "Rejects ( 0.00 )" at bounding box center [94, 94] width 178 height 9
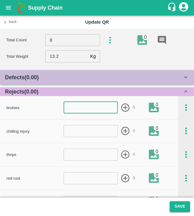
click at [87, 106] on input "number" at bounding box center [91, 108] width 54 height 12
type input "2"
type input "1"
click at [92, 150] on input "number" at bounding box center [91, 154] width 54 height 12
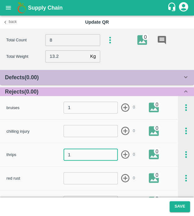
type input "1"
click at [124, 158] on icon "button" at bounding box center [125, 154] width 8 height 8
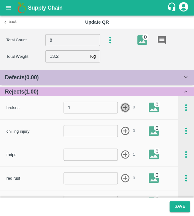
click at [120, 106] on icon "button" at bounding box center [125, 107] width 10 height 10
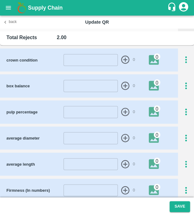
scroll to position [279, 0]
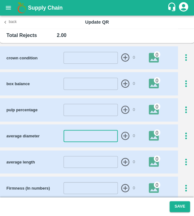
drag, startPoint x: 88, startPoint y: 145, endPoint x: 93, endPoint y: 129, distance: 16.5
click at [93, 129] on div "average diameter ​ 0 0" at bounding box center [89, 135] width 178 height 23
type input "44"
drag, startPoint x: 124, startPoint y: 133, endPoint x: 106, endPoint y: 164, distance: 35.2
click at [106, 164] on div "crown condition ​ 0 0 box balance ​ 0 0 pulp percentage ​ 0 0 average diameter …" at bounding box center [97, 148] width 194 height 205
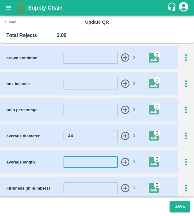
click at [106, 164] on input "number" at bounding box center [91, 162] width 54 height 12
type input "24"
click at [125, 160] on icon "button" at bounding box center [125, 162] width 10 height 10
click at [125, 160] on icon "button" at bounding box center [123, 162] width 10 height 10
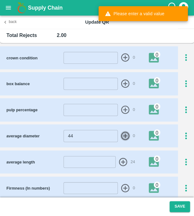
click at [123, 136] on icon "button" at bounding box center [125, 136] width 10 height 10
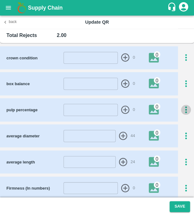
click at [186, 108] on icon "button" at bounding box center [186, 110] width 10 height 10
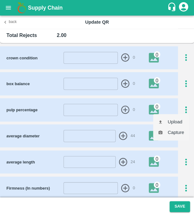
click at [183, 121] on li "Upload" at bounding box center [171, 121] width 36 height 11
type input "C:\fakepath\IMG_20250502_141722.jpg"
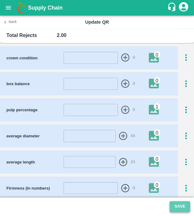
click at [189, 207] on button "Save" at bounding box center [180, 206] width 20 height 11
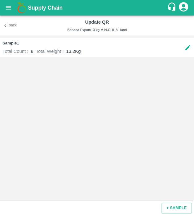
click at [101, 132] on div "Sample 1 Total Count : 8 Total Weight : 13.2 Kg" at bounding box center [97, 117] width 194 height 165
click at [17, 26] on button "Back" at bounding box center [10, 25] width 20 height 9
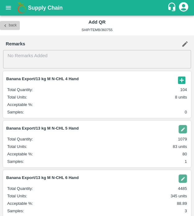
click at [18, 21] on button "Back" at bounding box center [10, 25] width 20 height 9
